Goal: Task Accomplishment & Management: Complete application form

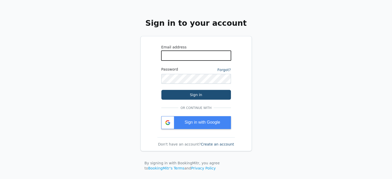
click at [193, 52] on input "WhatsApp Phone Number" at bounding box center [196, 56] width 70 height 10
click at [168, 121] on icon at bounding box center [168, 123] width 12 height 12
